Goal: Task Accomplishment & Management: Manage account settings

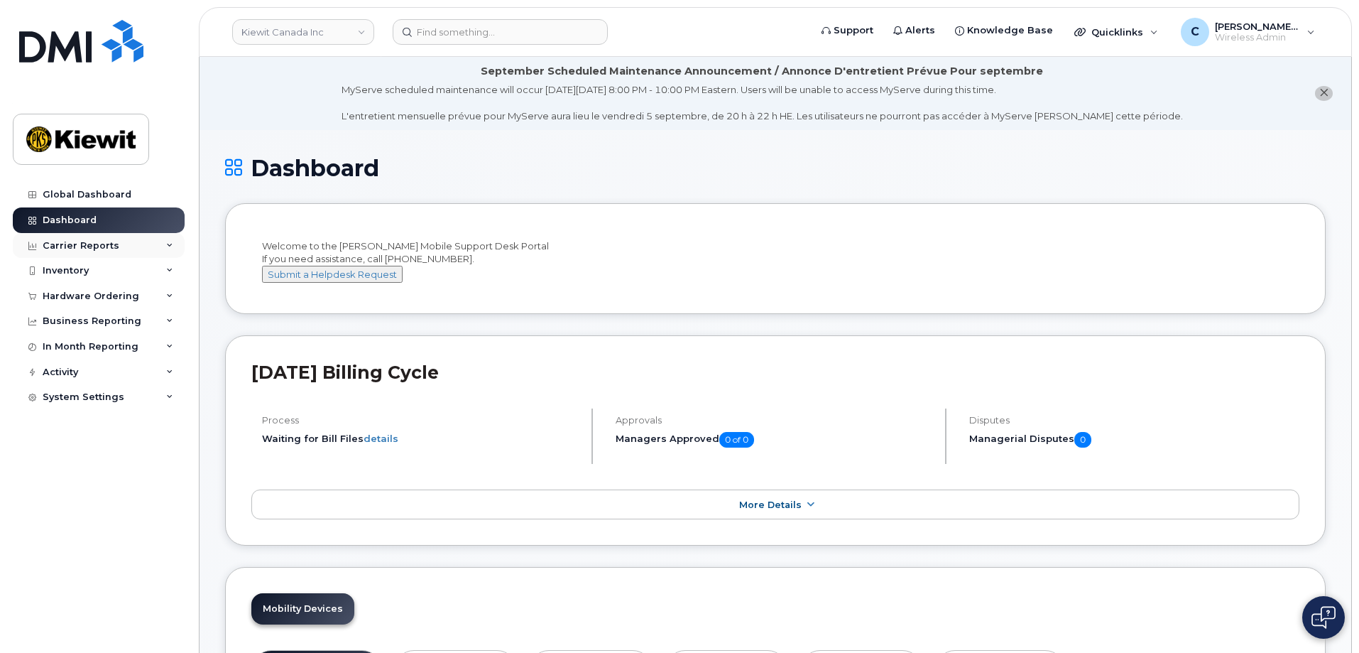
click at [86, 257] on div "Carrier Reports" at bounding box center [99, 246] width 172 height 26
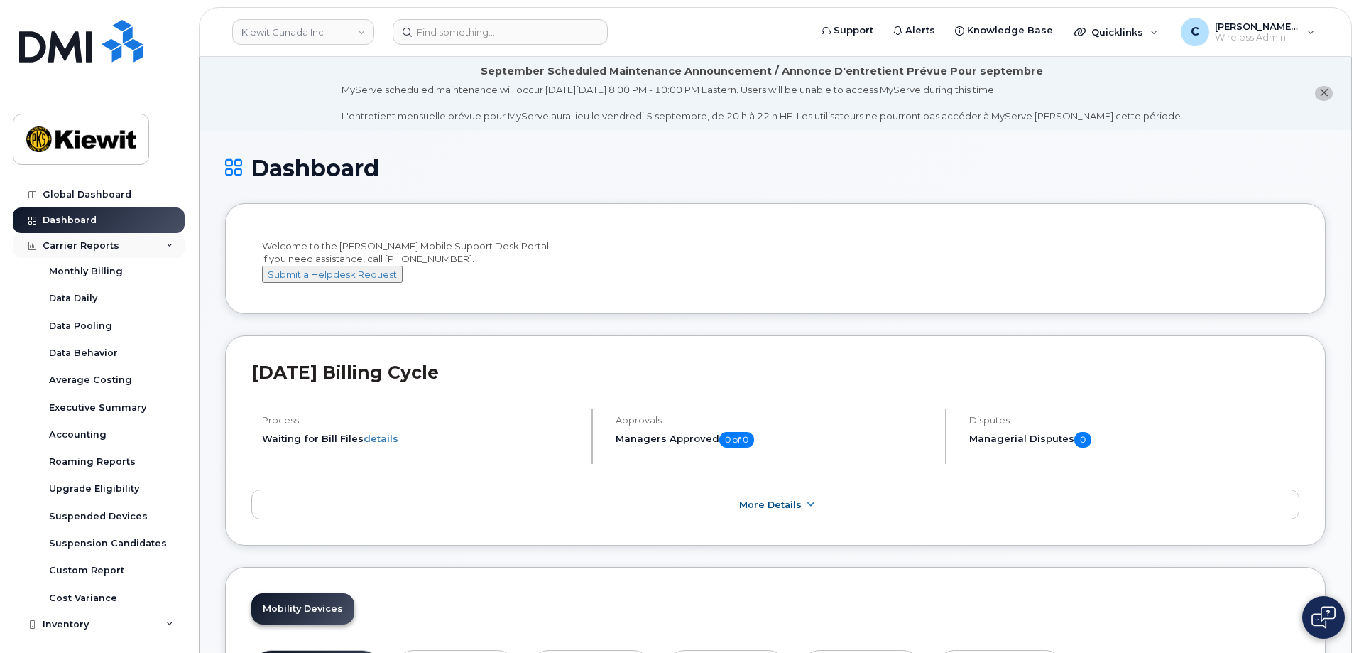
click at [96, 244] on div "Carrier Reports" at bounding box center [81, 245] width 77 height 11
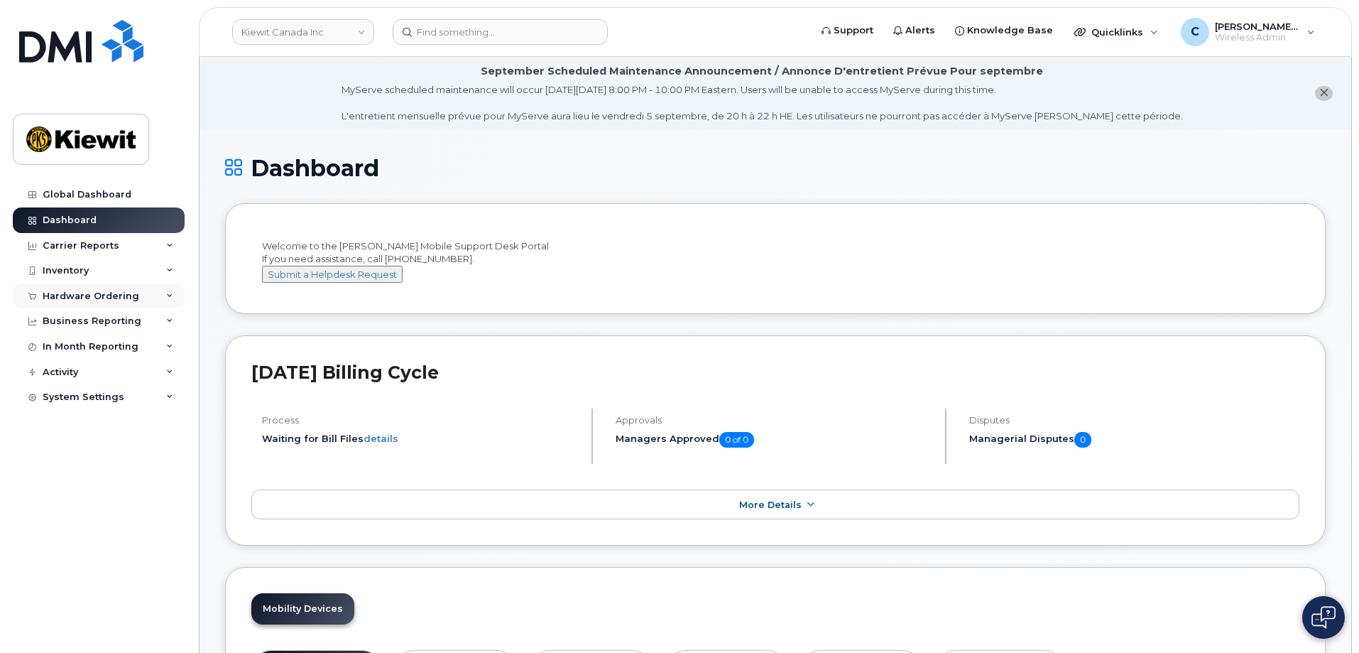
click at [116, 298] on div "Hardware Ordering" at bounding box center [91, 295] width 97 height 11
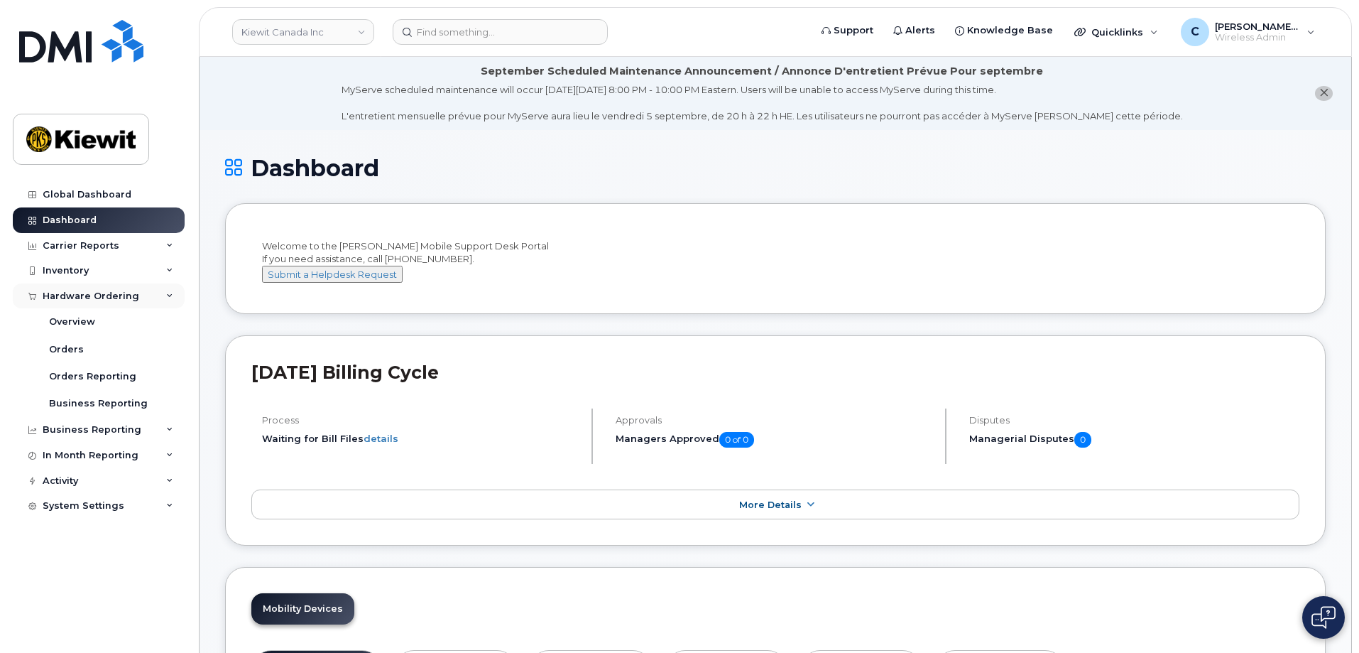
click at [116, 298] on div "Hardware Ordering" at bounding box center [91, 295] width 97 height 11
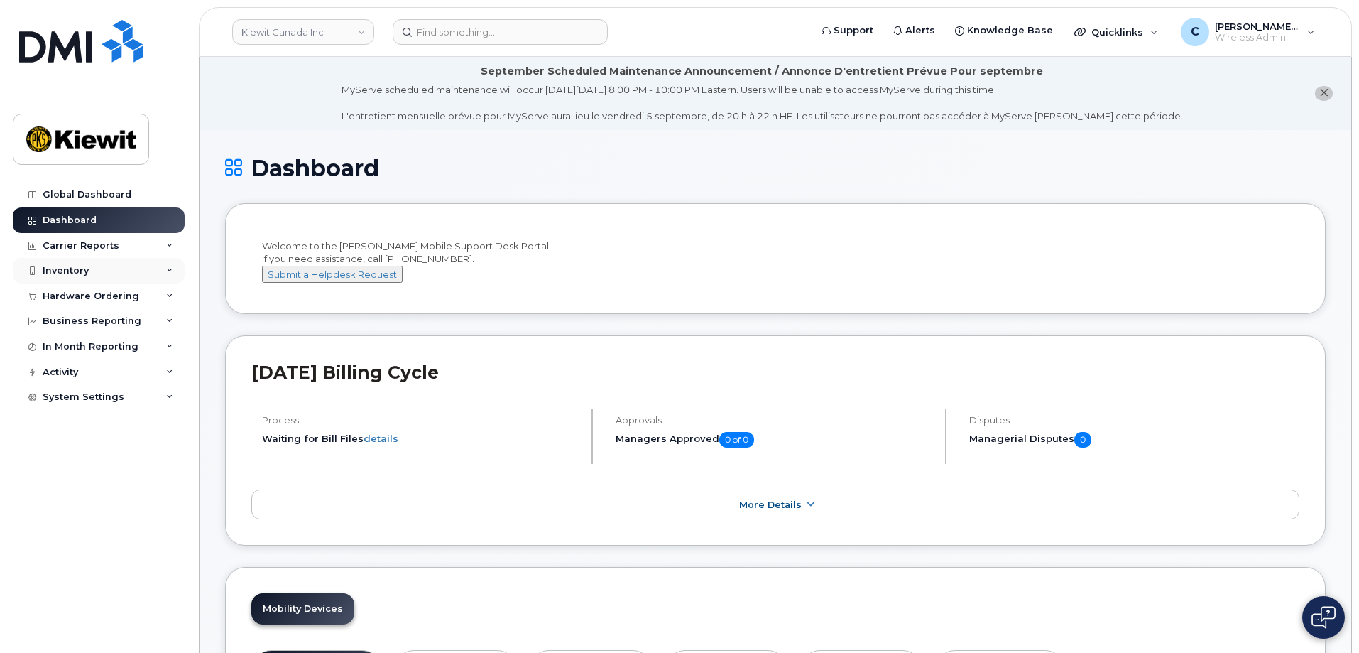
click at [107, 271] on div "Inventory" at bounding box center [99, 271] width 172 height 26
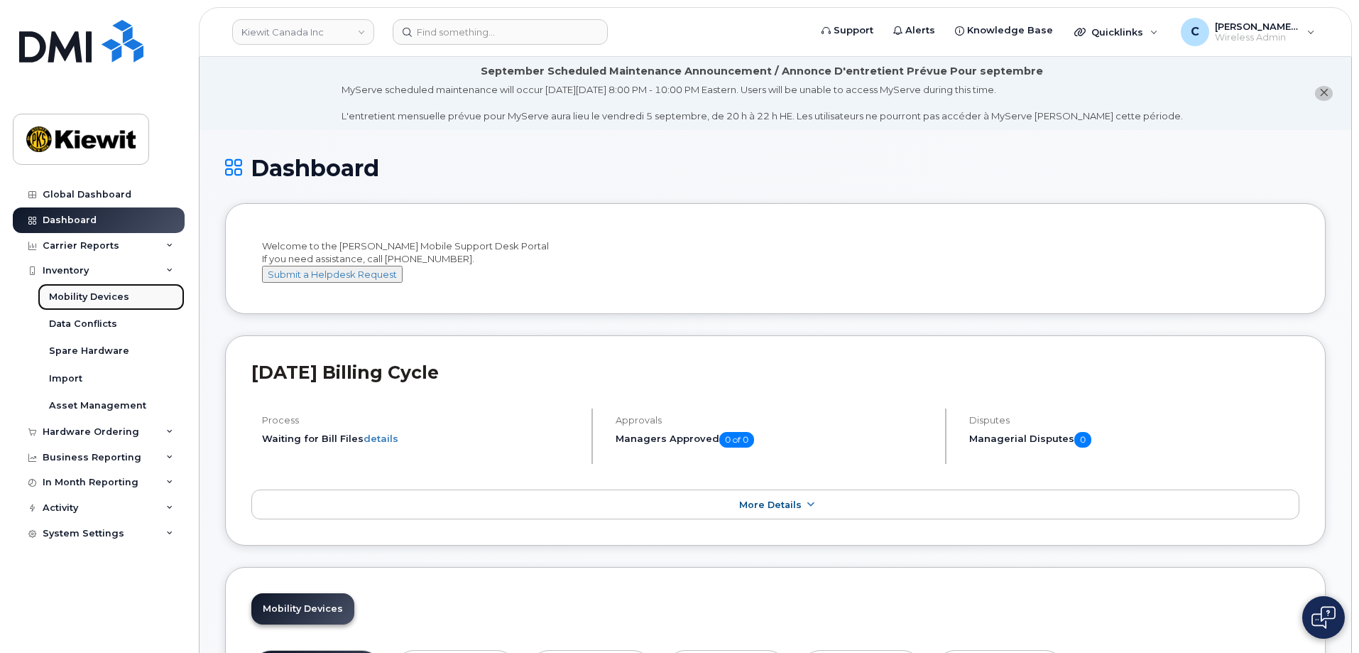
click at [118, 293] on div "Mobility Devices" at bounding box center [89, 296] width 80 height 13
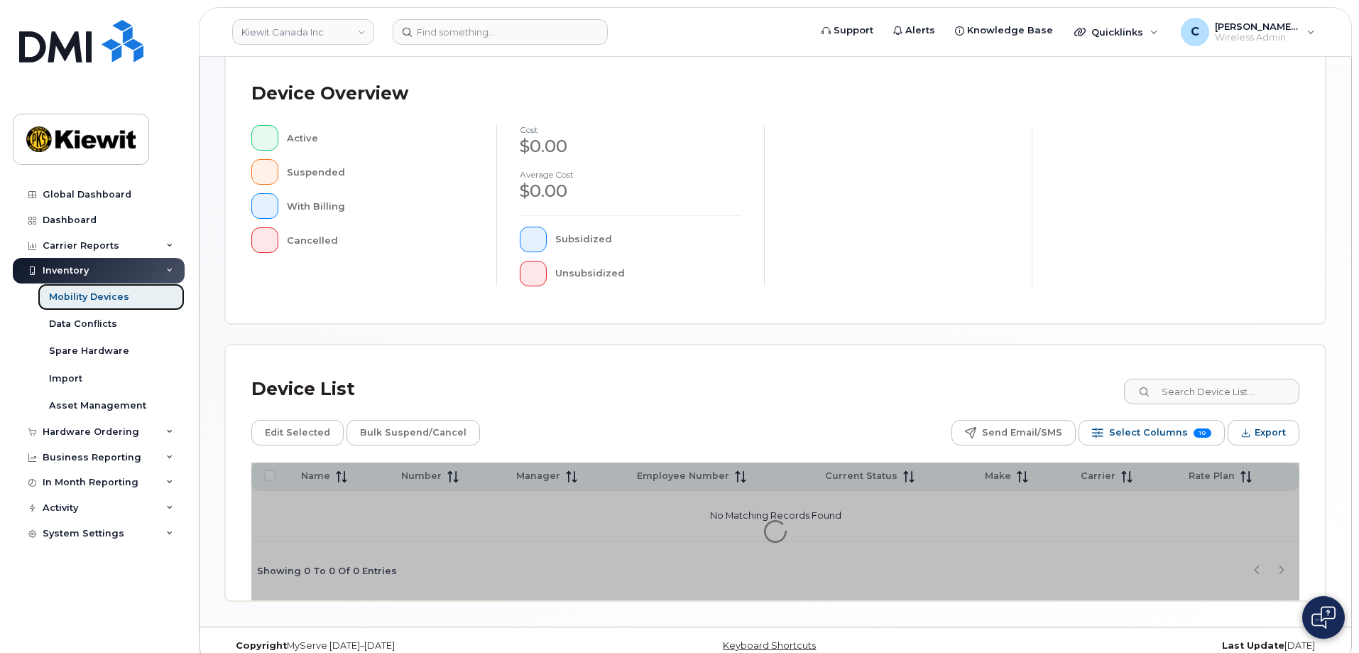
scroll to position [324, 0]
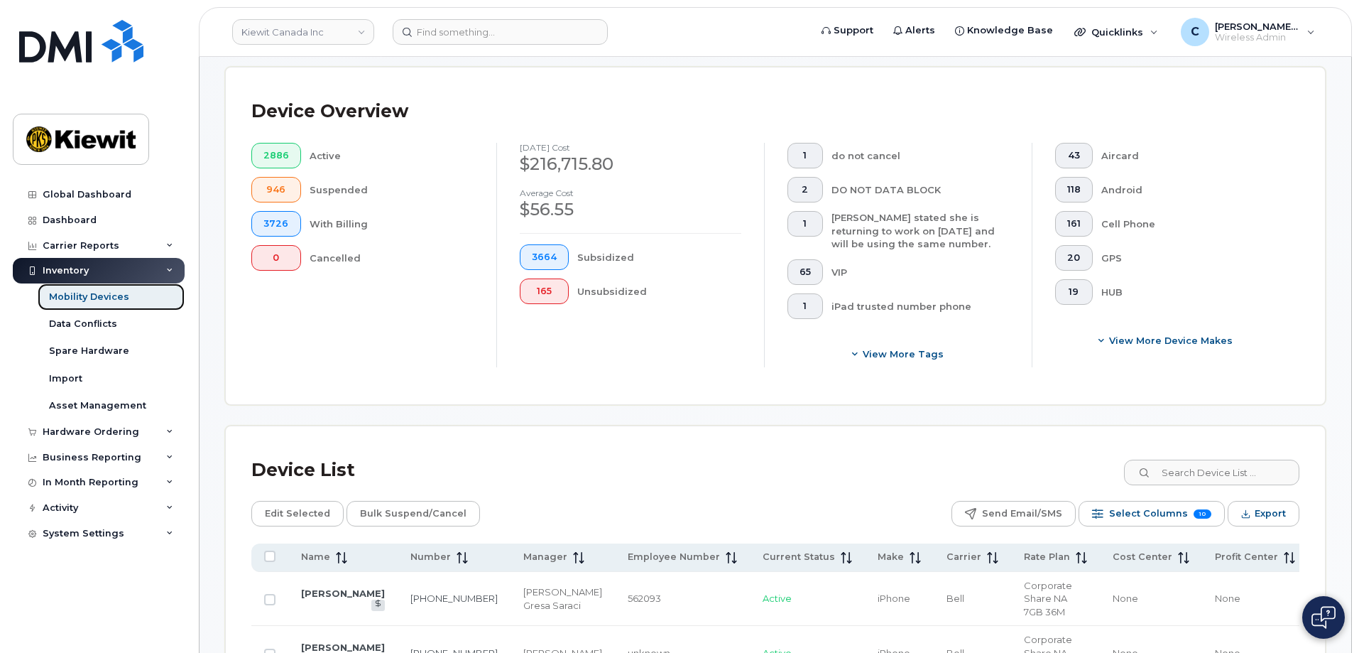
scroll to position [395, 0]
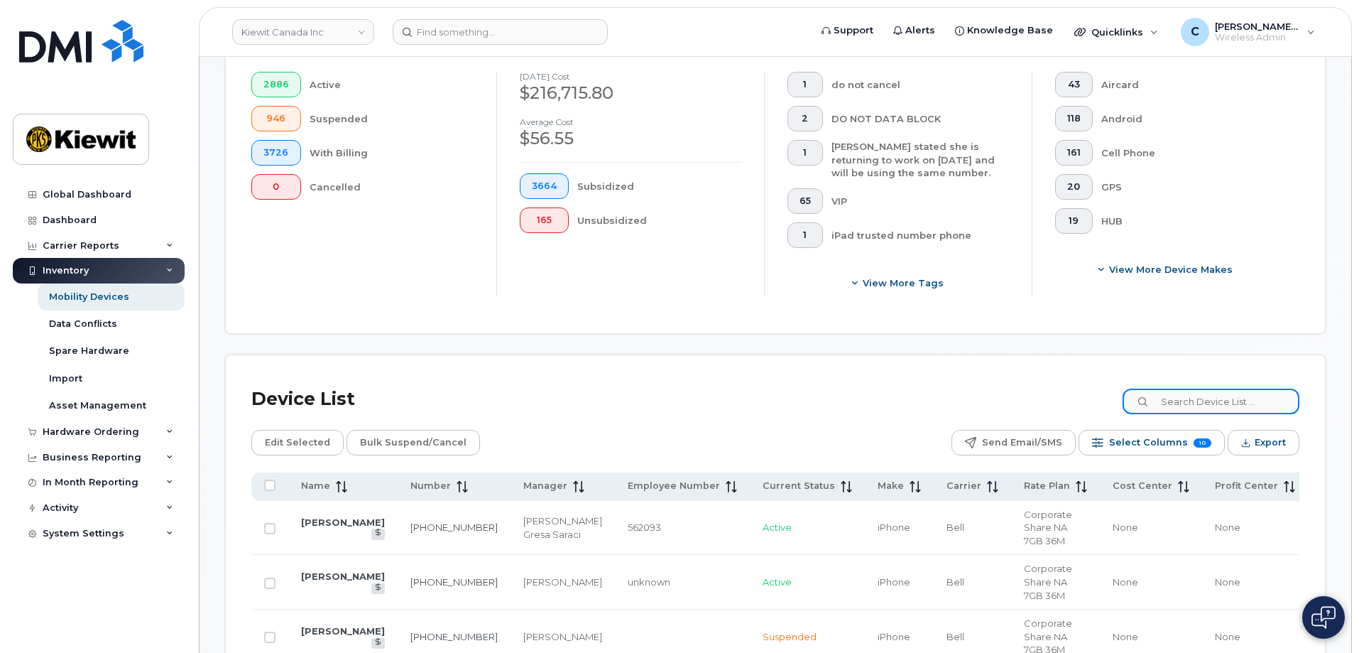
click at [1236, 388] on input at bounding box center [1211, 401] width 177 height 26
type input "106059"
click at [276, 517] on td at bounding box center [269, 528] width 37 height 55
click at [270, 523] on input "Row Unselected" at bounding box center [269, 528] width 11 height 11
checkbox input "true"
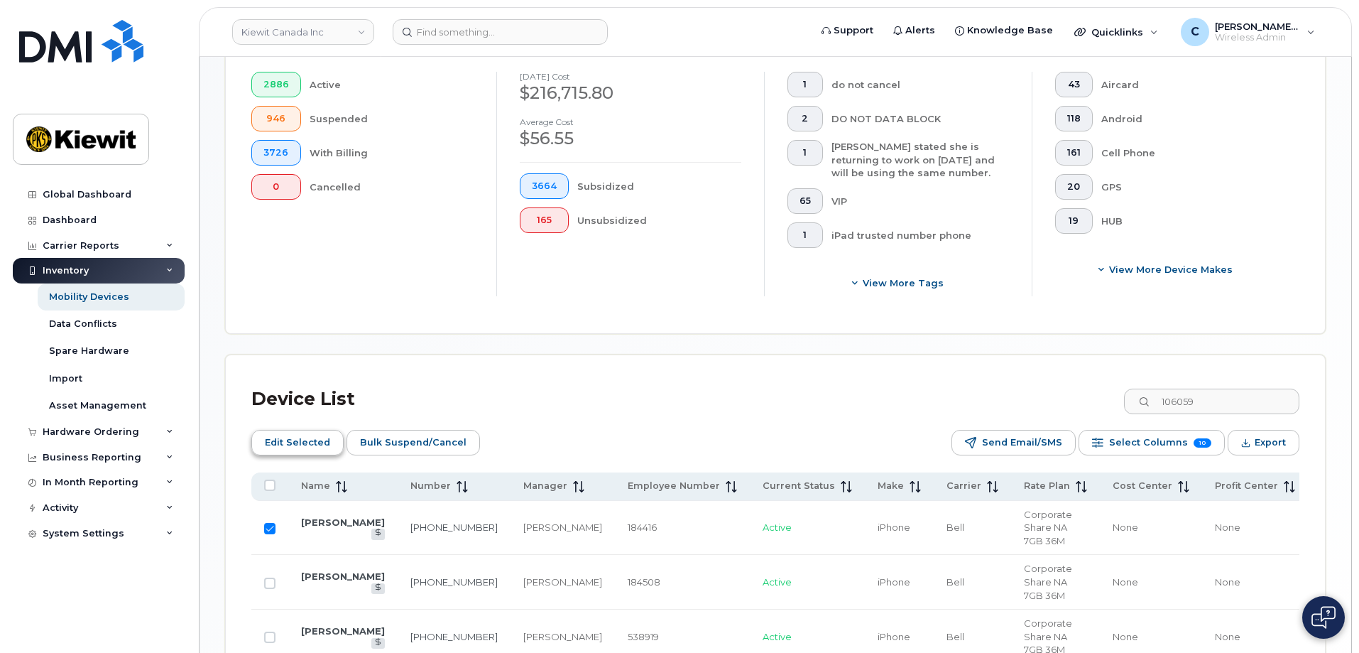
click at [300, 432] on span "Edit Selected" at bounding box center [297, 442] width 65 height 21
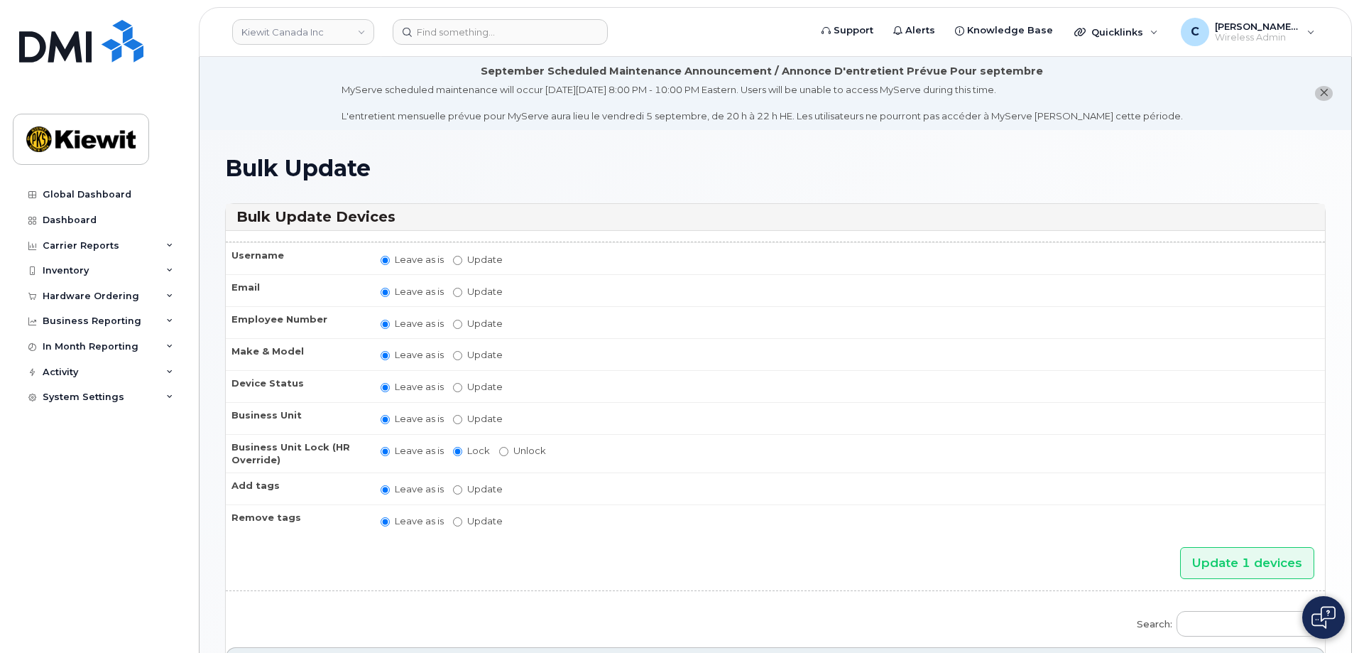
click at [1316, 94] on button "close notification" at bounding box center [1324, 93] width 18 height 15
